Goal: Task Accomplishment & Management: Manage account settings

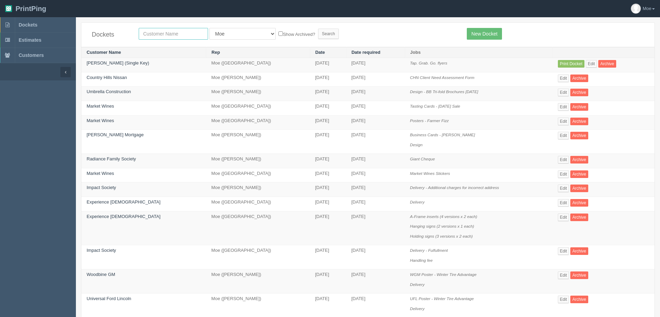
click at [168, 33] on input "text" at bounding box center [173, 34] width 69 height 12
type input "market wine"
click at [318, 34] on input "Search" at bounding box center [328, 34] width 21 height 10
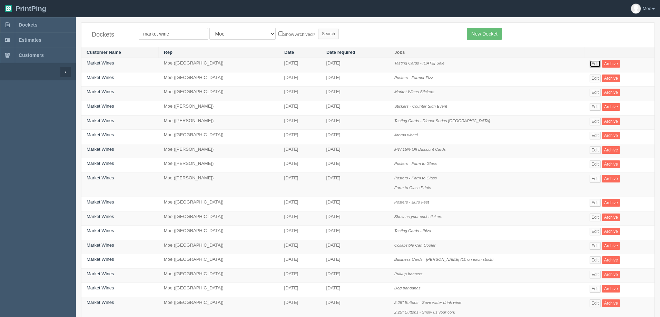
click at [595, 64] on link "Edit" at bounding box center [594, 64] width 11 height 8
